Goal: Transaction & Acquisition: Purchase product/service

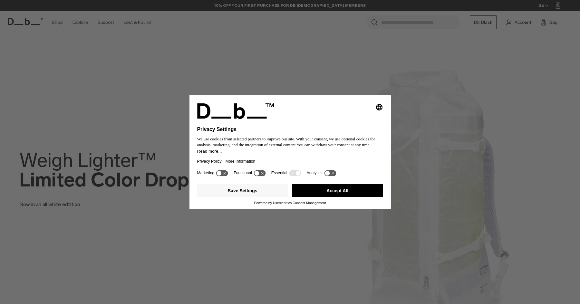
click at [325, 194] on button "Accept All" at bounding box center [337, 190] width 91 height 13
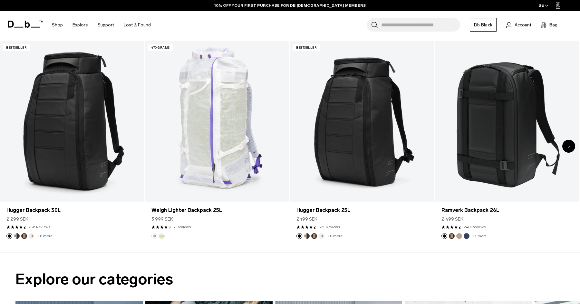
scroll to position [316, 0]
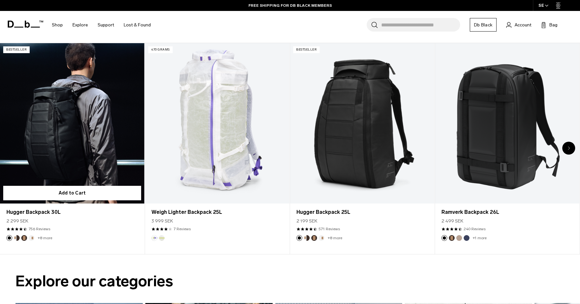
click at [78, 139] on link "Hugger Backpack 30L" at bounding box center [72, 123] width 144 height 160
